Goal: Task Accomplishment & Management: Manage account settings

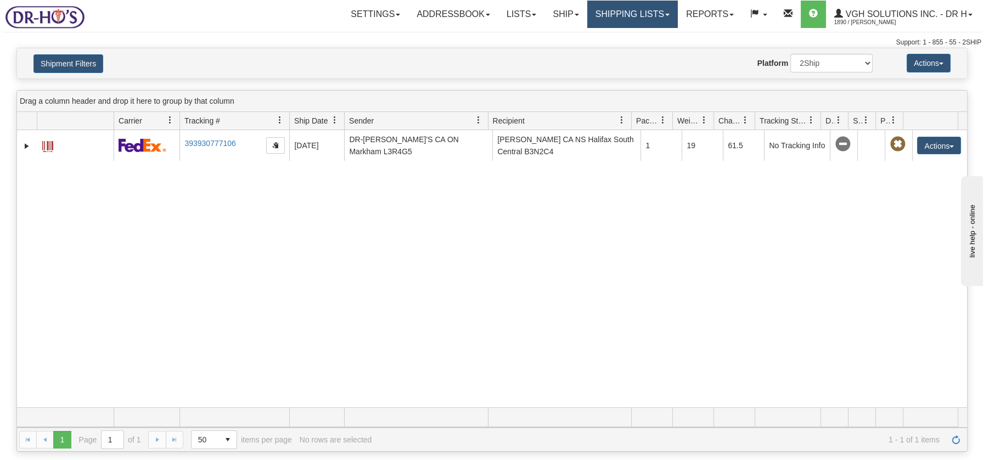
click at [609, 16] on link "Shipping lists" at bounding box center [632, 14] width 91 height 27
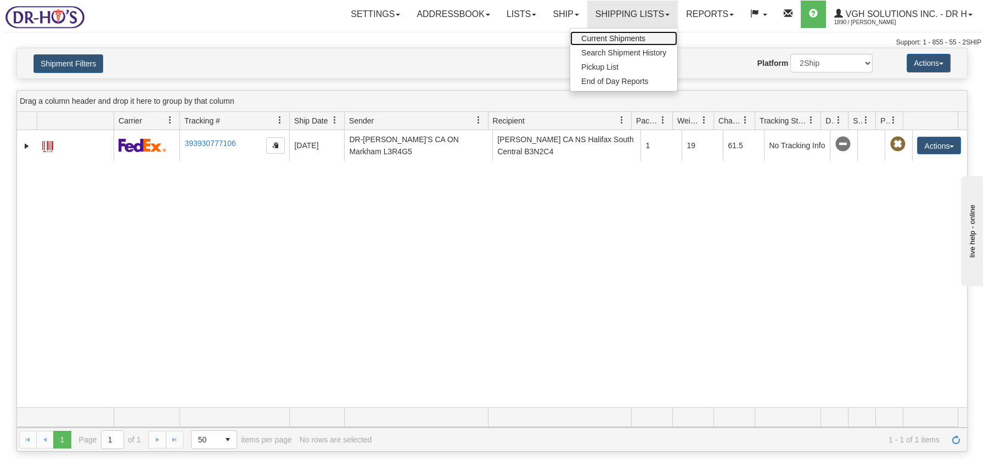
click at [604, 41] on span "Current Shipments" at bounding box center [613, 38] width 64 height 9
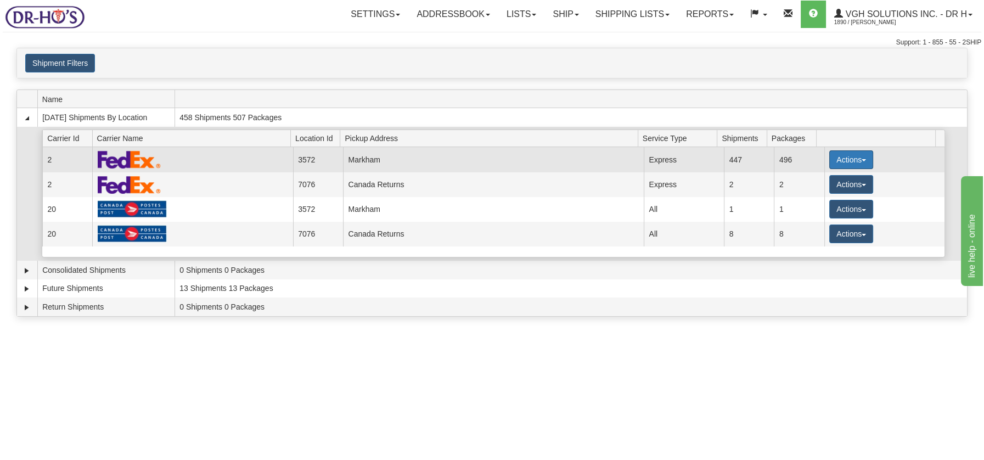
click at [855, 157] on button "Actions" at bounding box center [851, 159] width 44 height 19
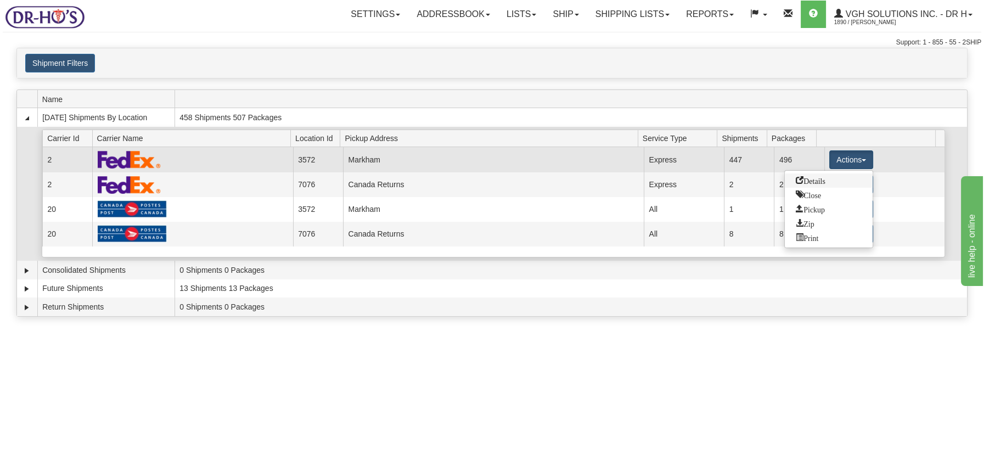
click at [814, 177] on span "Details" at bounding box center [810, 180] width 30 height 8
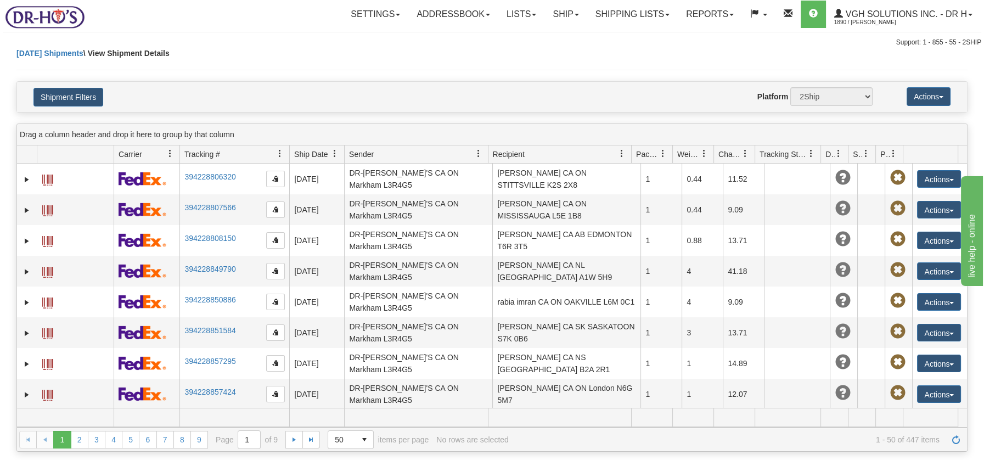
select select "2"
click at [50, 93] on button "Shipment Filters" at bounding box center [68, 97] width 70 height 19
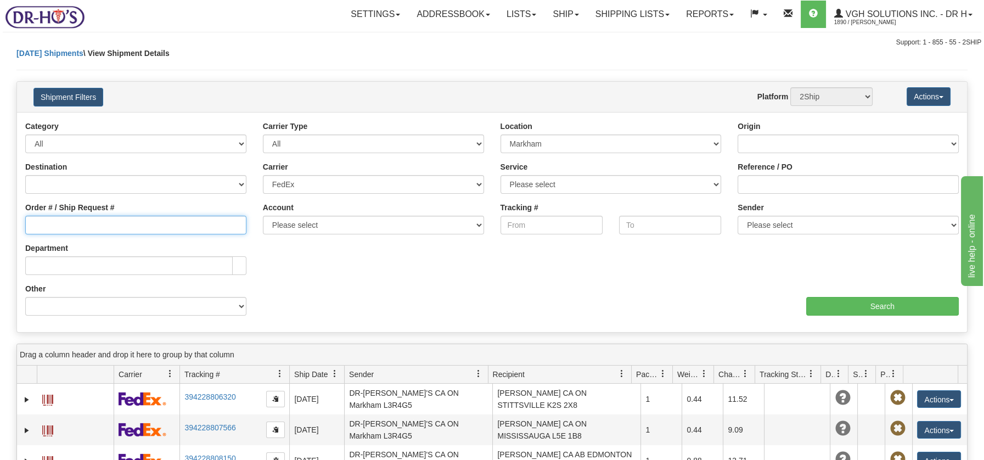
click at [190, 226] on input "Order # / Ship Request #" at bounding box center [135, 225] width 221 height 19
type input "1054016"
click at [902, 303] on input "Search" at bounding box center [882, 306] width 153 height 19
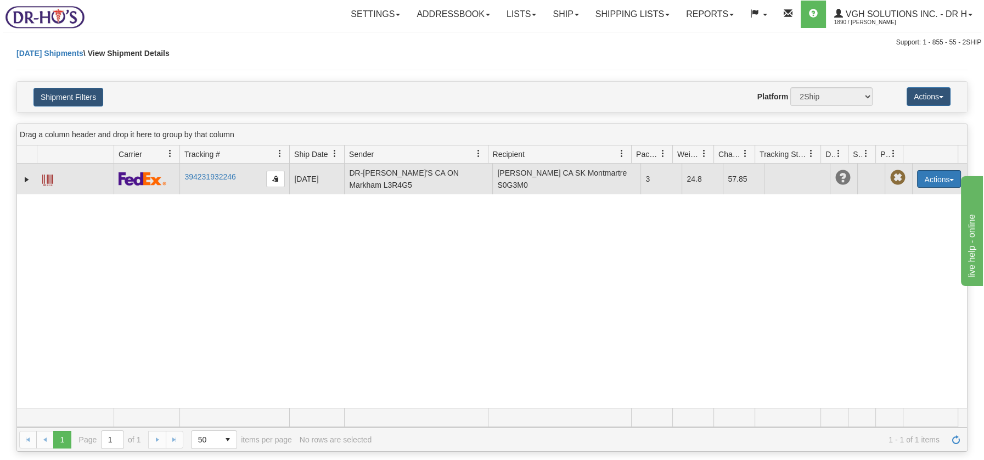
click at [942, 177] on button "Actions" at bounding box center [939, 179] width 44 height 18
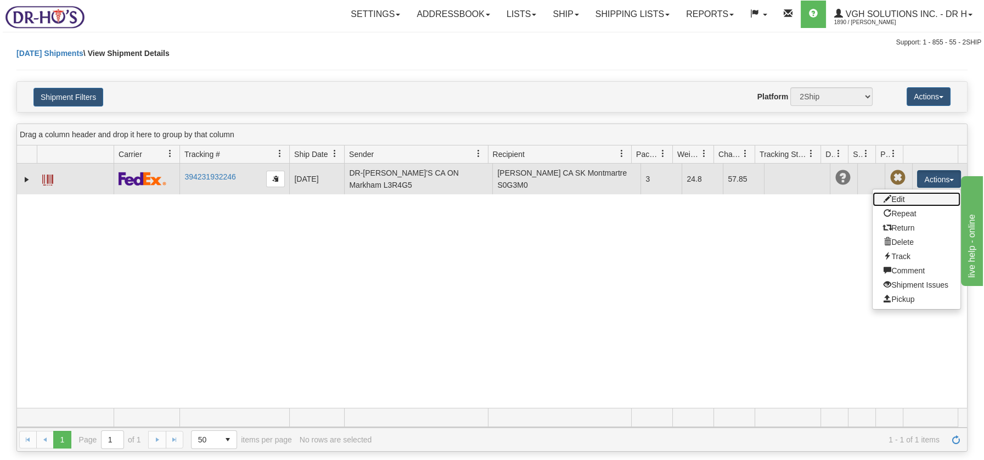
click at [895, 198] on link "Edit" at bounding box center [916, 199] width 88 height 14
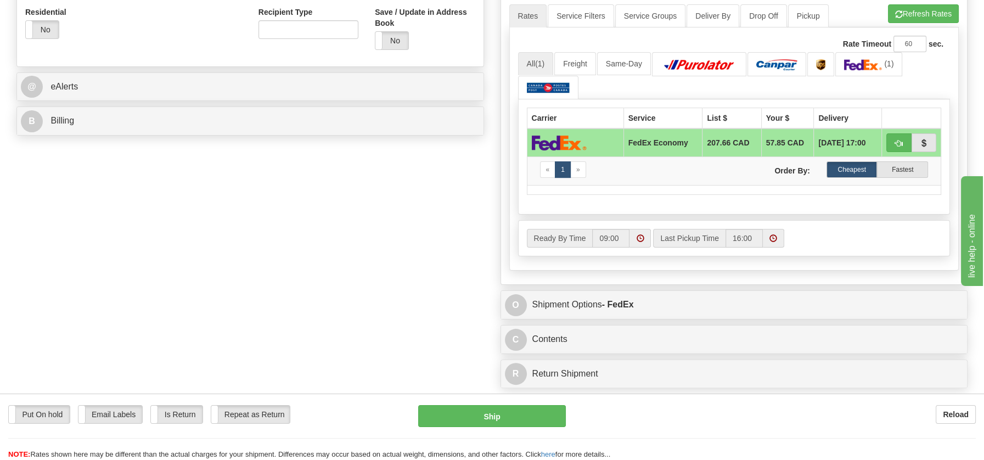
scroll to position [433, 0]
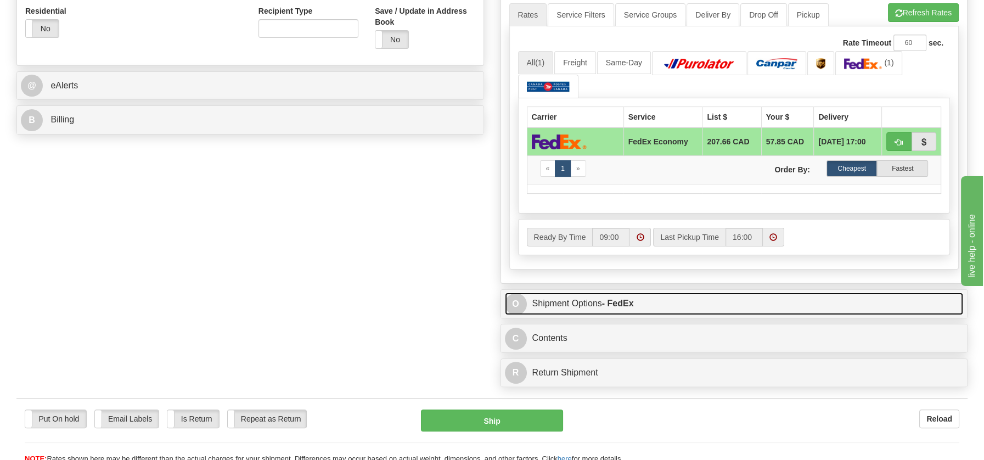
click at [564, 300] on link "O Shipment Options - FedEx" at bounding box center [734, 303] width 459 height 22
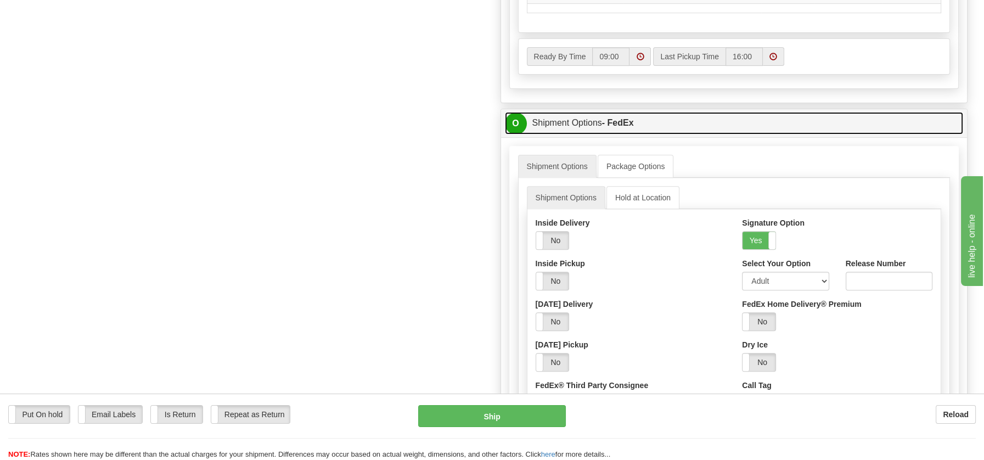
scroll to position [596, 0]
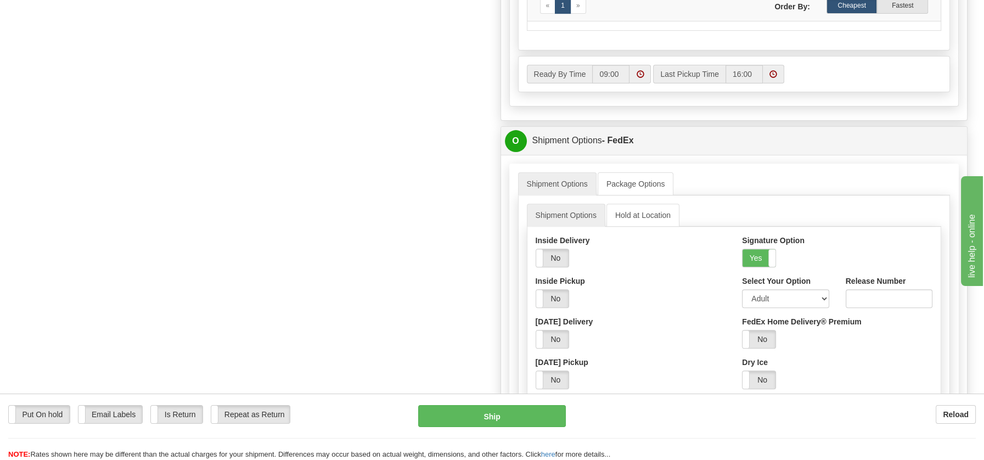
click at [239, 170] on div "Order # 1054016 S Sender" at bounding box center [491, 69] width 967 height 1153
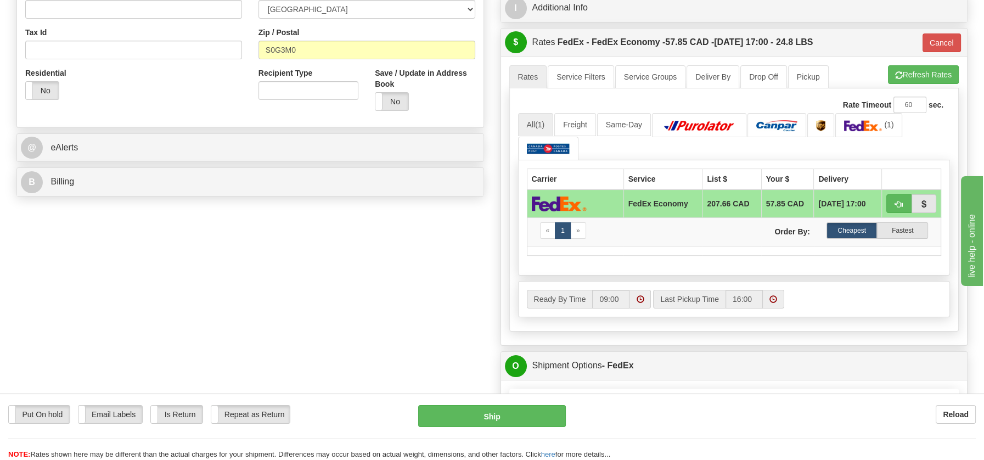
scroll to position [0, 0]
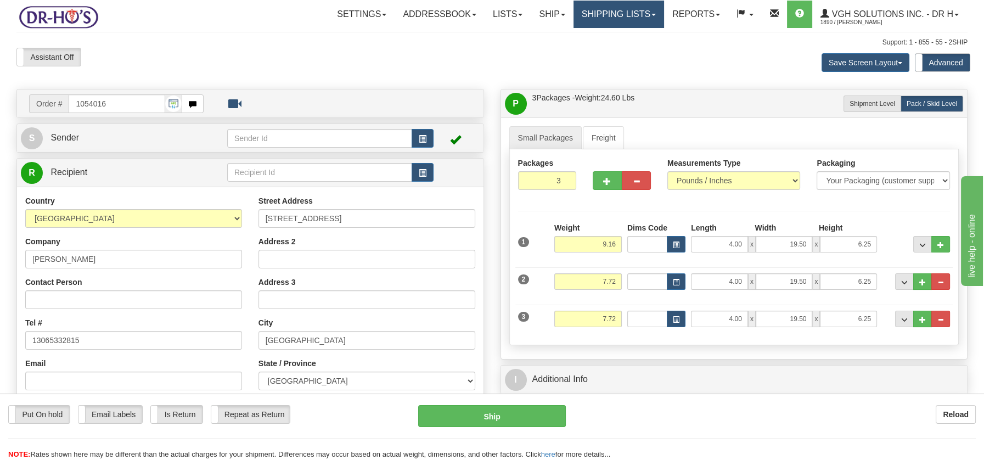
click at [641, 16] on link "Shipping lists" at bounding box center [618, 14] width 91 height 27
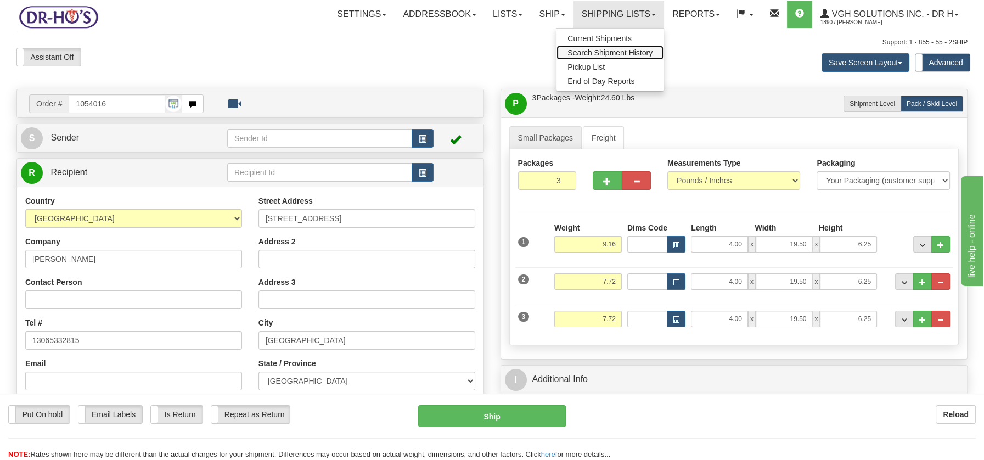
click at [624, 49] on span "Search Shipment History" at bounding box center [609, 52] width 85 height 9
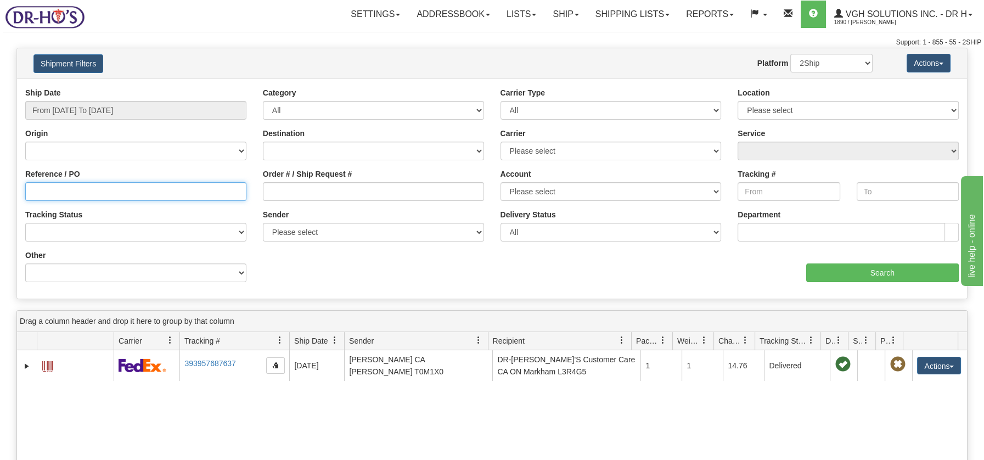
click at [121, 188] on input "Reference / PO" at bounding box center [135, 191] width 221 height 19
type input "1054016"
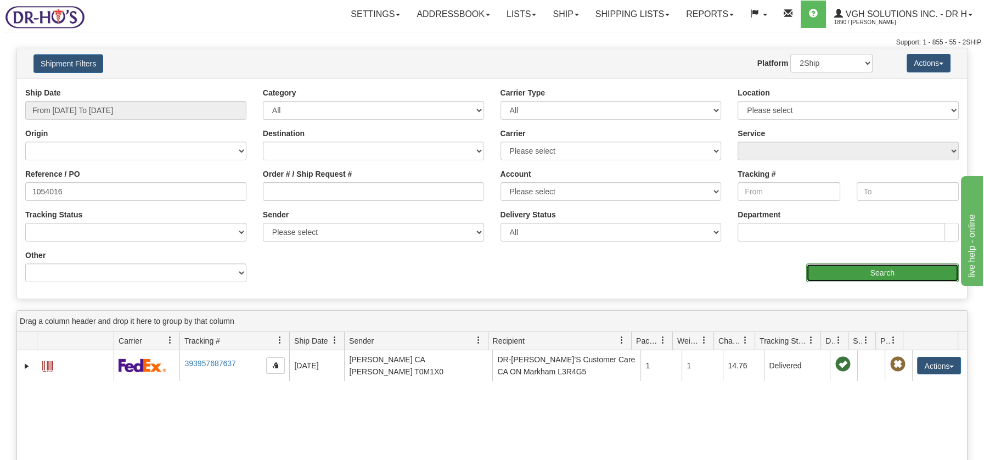
click at [864, 271] on input "Search" at bounding box center [882, 272] width 153 height 19
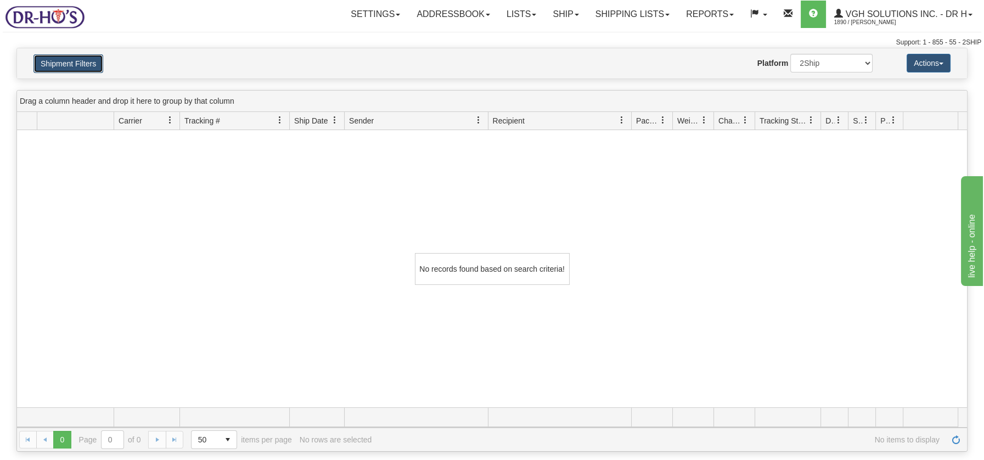
click at [84, 59] on button "Shipment Filters" at bounding box center [68, 63] width 70 height 19
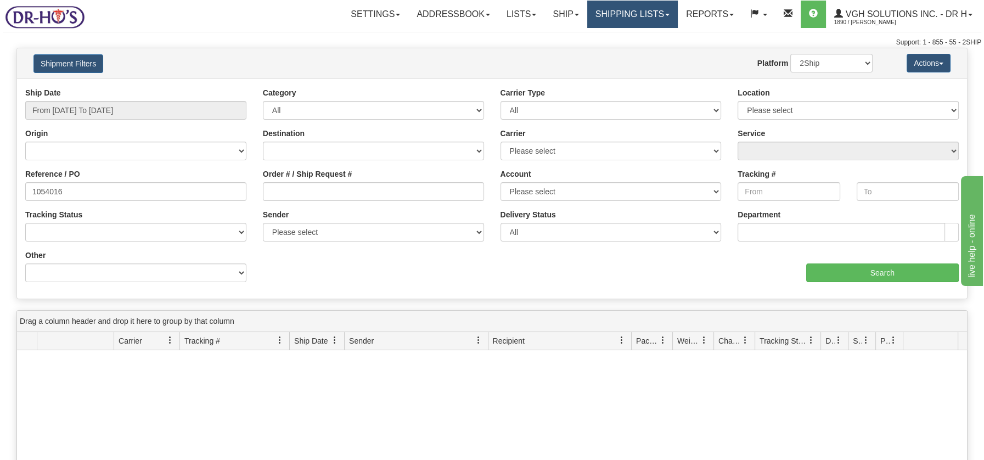
click at [616, 19] on link "Shipping lists" at bounding box center [632, 14] width 91 height 27
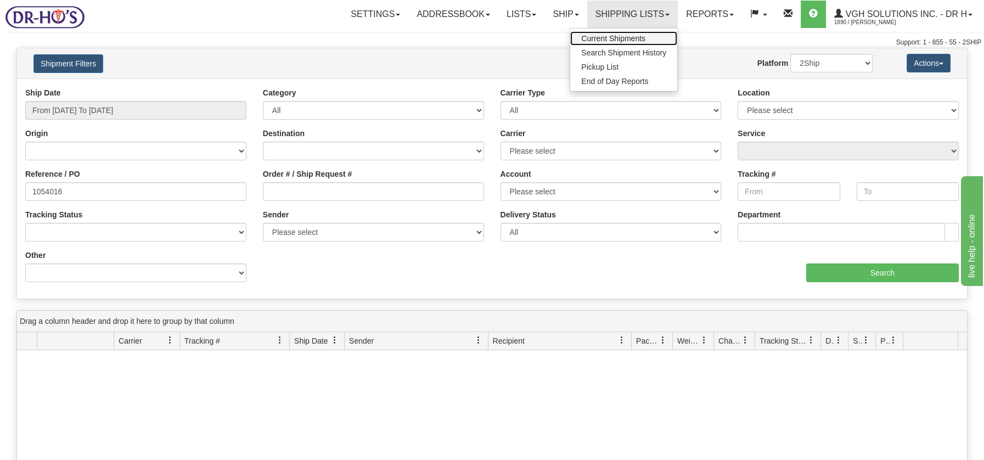
click at [608, 35] on span "Current Shipments" at bounding box center [613, 38] width 64 height 9
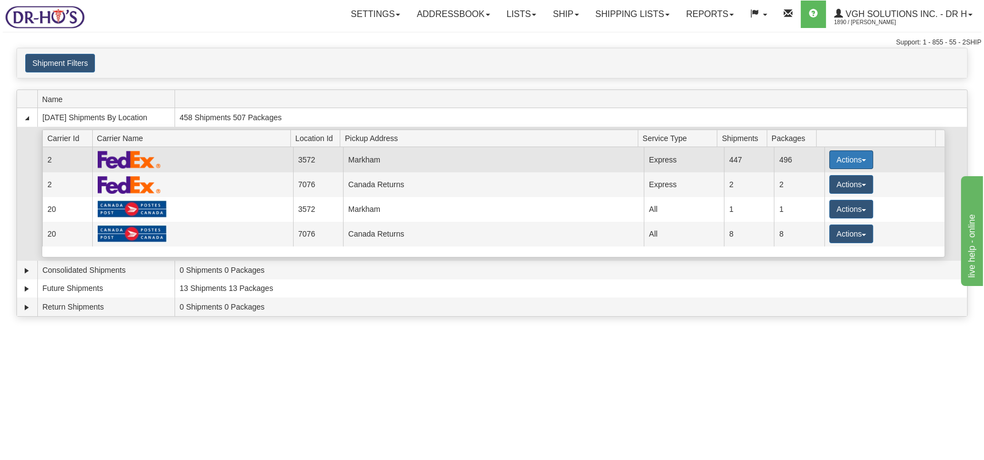
click at [855, 157] on button "Actions" at bounding box center [851, 159] width 44 height 19
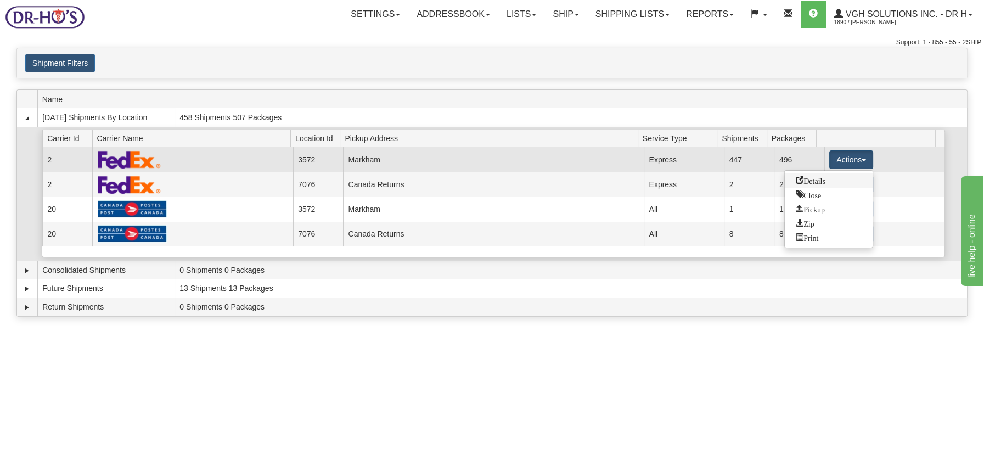
click at [817, 178] on span "Details" at bounding box center [810, 180] width 30 height 8
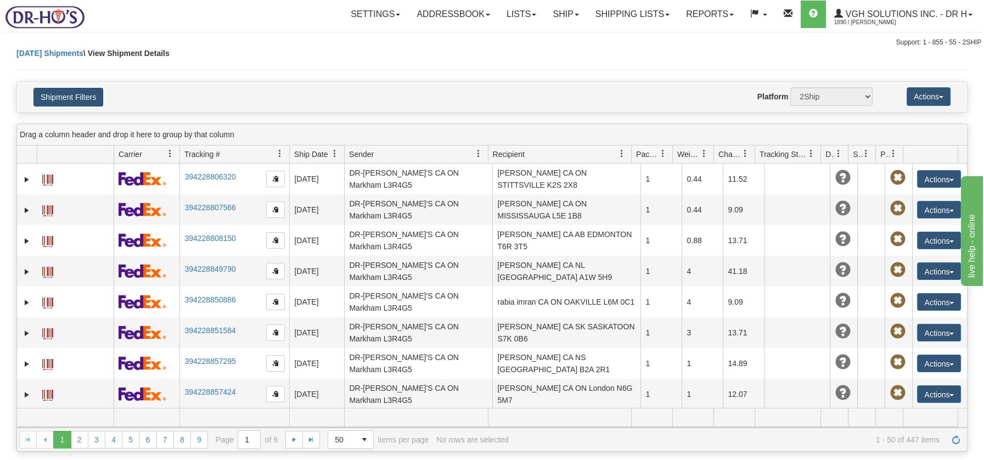
select select "3572"
select select "20067"
select select "2"
click at [84, 98] on button "Shipment Filters" at bounding box center [68, 97] width 70 height 19
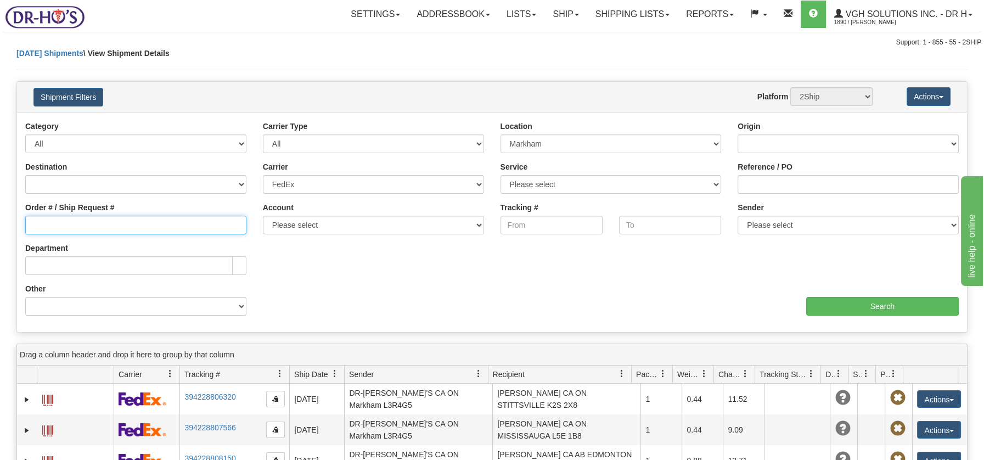
click at [56, 227] on input "Order # / Ship Request #" at bounding box center [135, 225] width 221 height 19
type input "1054016"
click at [876, 303] on input "Search" at bounding box center [882, 306] width 153 height 19
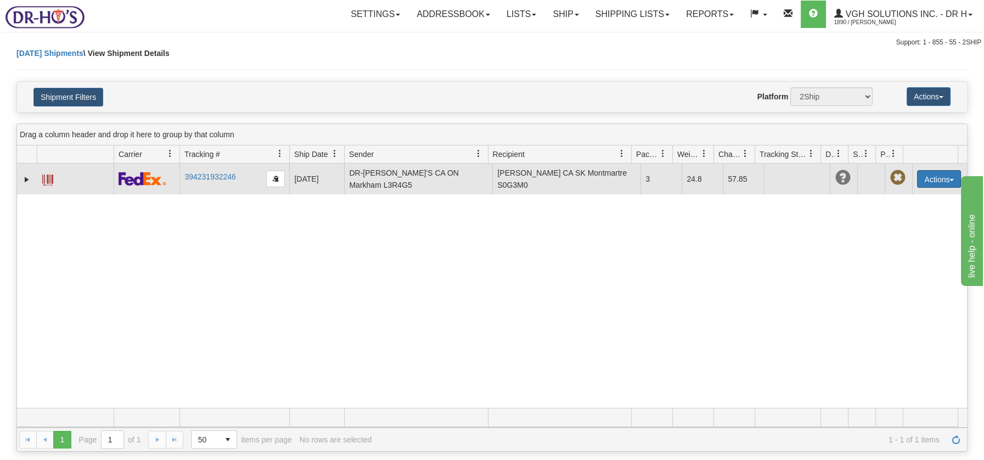
click at [949, 179] on span "button" at bounding box center [951, 180] width 4 height 2
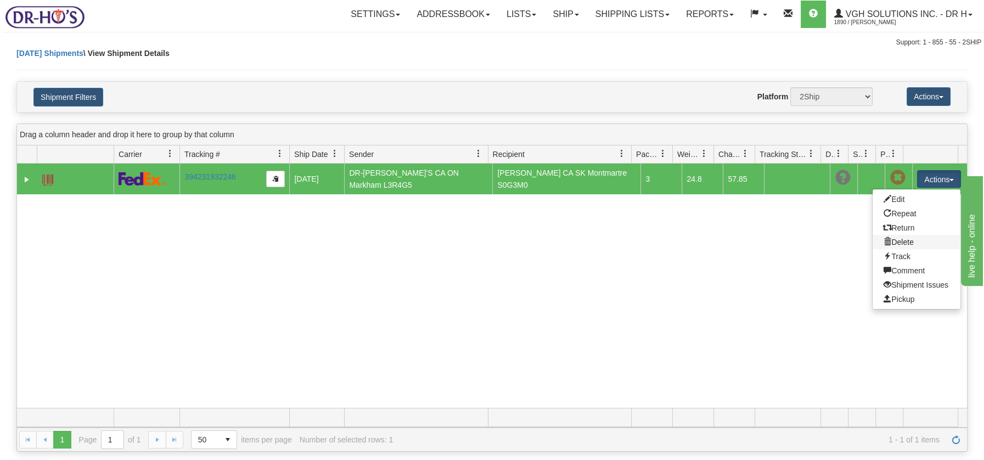
click at [905, 240] on link "Delete" at bounding box center [916, 242] width 88 height 14
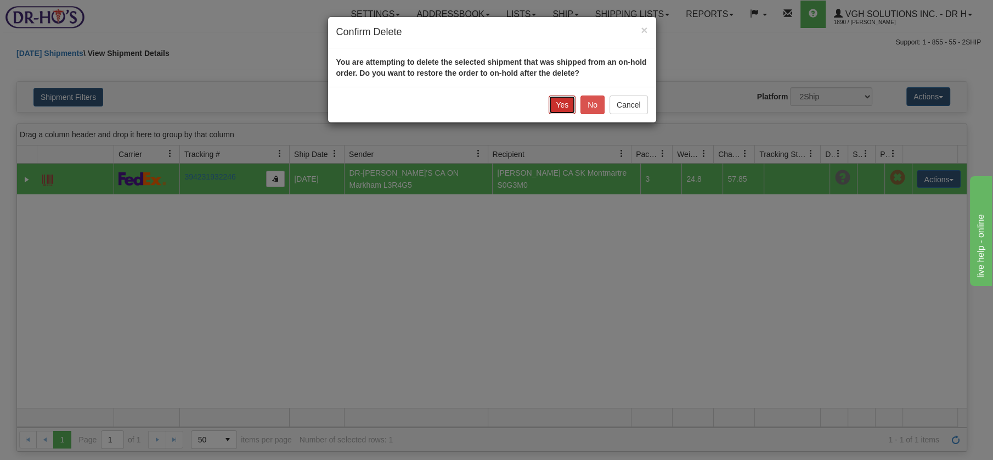
click at [564, 102] on button "Yes" at bounding box center [562, 104] width 27 height 19
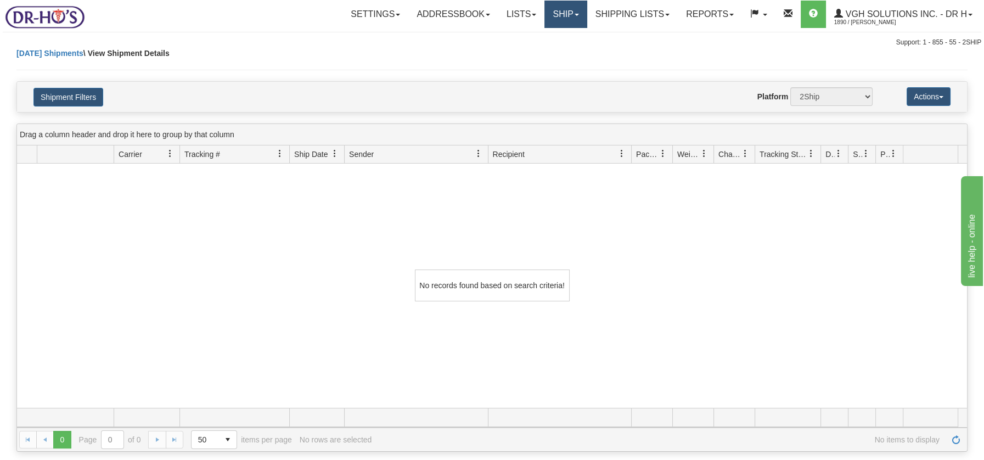
drag, startPoint x: 552, startPoint y: 10, endPoint x: 555, endPoint y: 25, distance: 15.5
click at [552, 10] on link "Ship" at bounding box center [565, 14] width 42 height 27
click at [551, 51] on span "OnHold / Order Queue" at bounding box center [536, 52] width 77 height 9
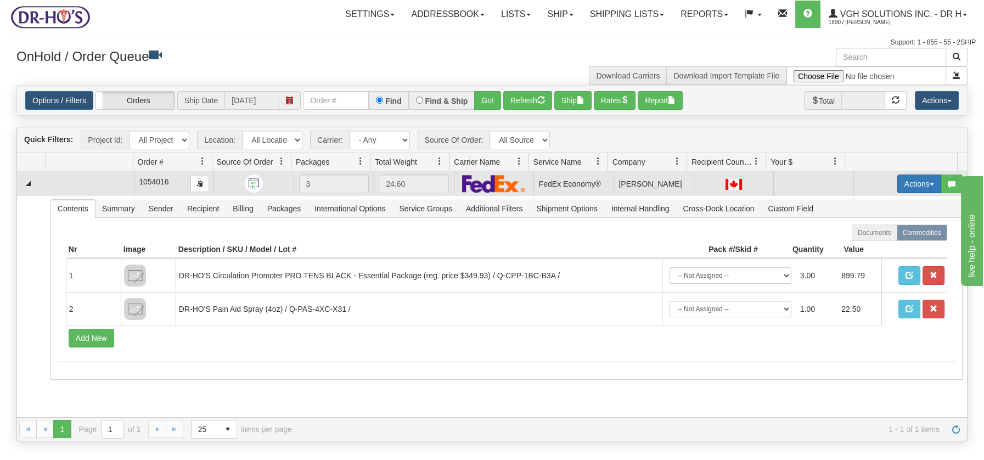
click at [929, 183] on span "button" at bounding box center [931, 184] width 4 height 2
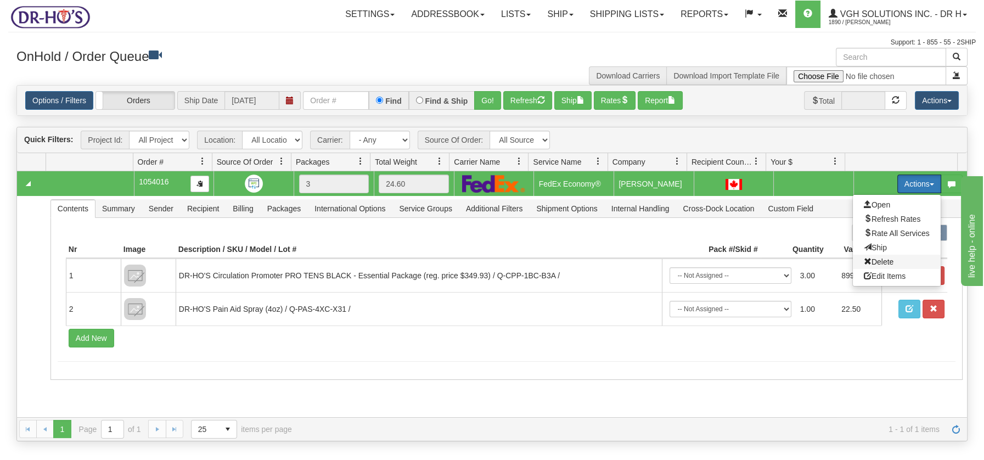
click at [869, 260] on span "Delete" at bounding box center [878, 261] width 30 height 9
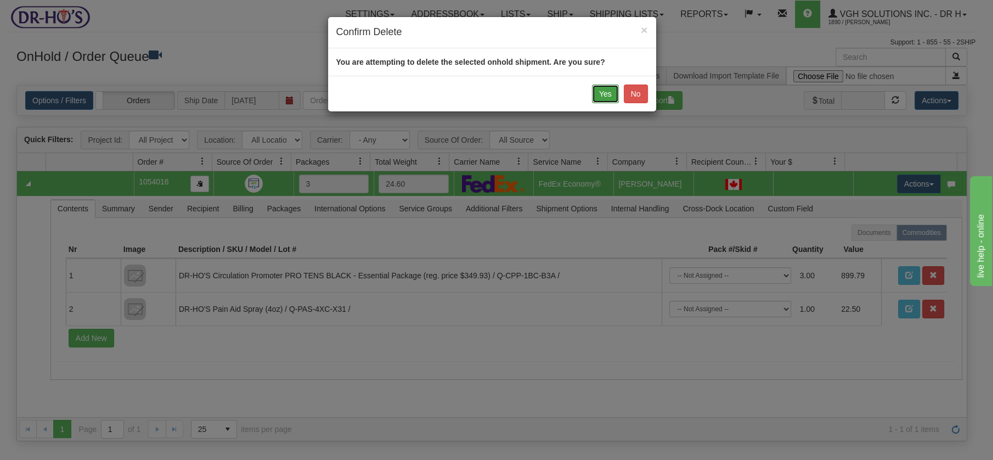
click at [607, 93] on button "Yes" at bounding box center [605, 93] width 27 height 19
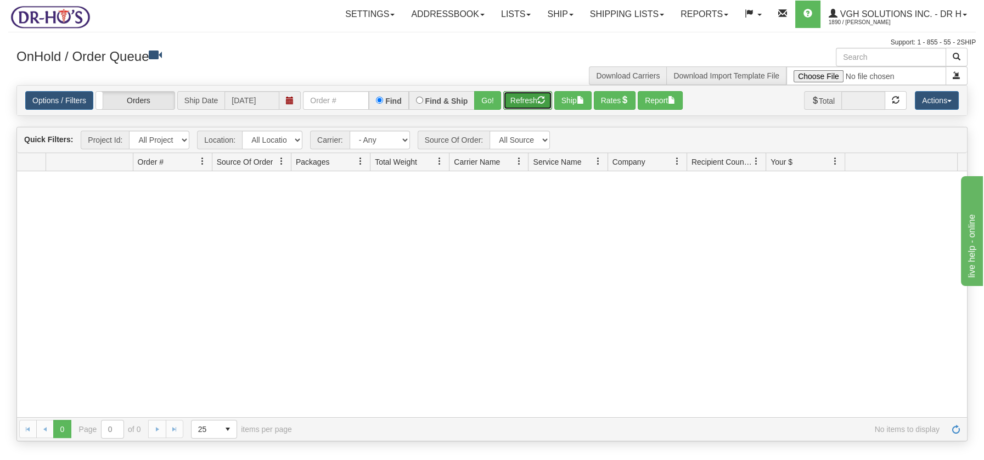
click at [532, 101] on button "Refresh" at bounding box center [527, 100] width 49 height 19
